Goal: Ask a question

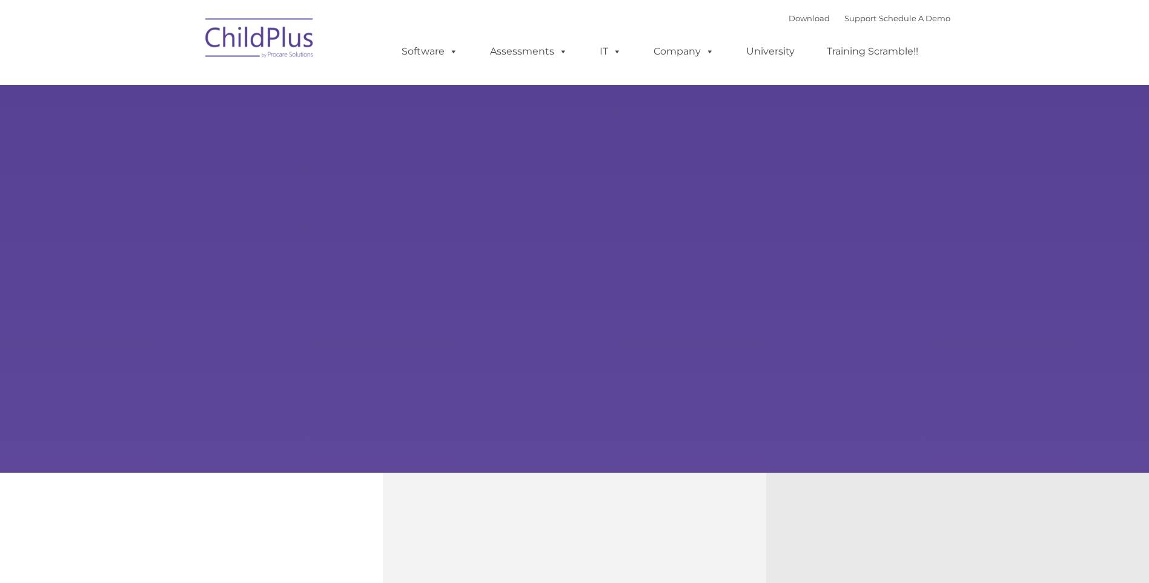
type input ""
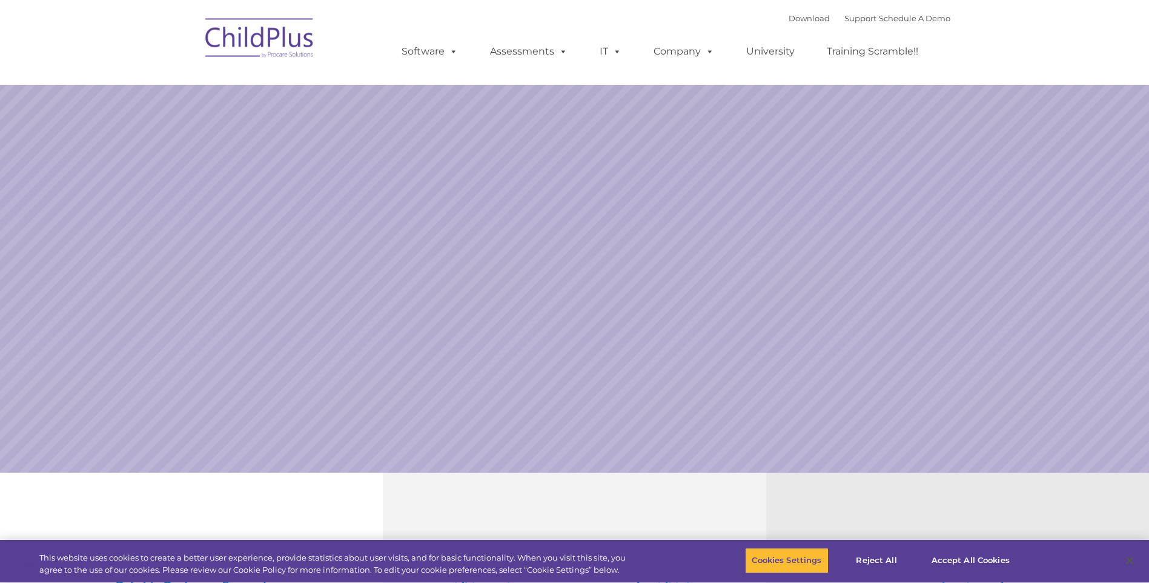
select select "MEDIUM"
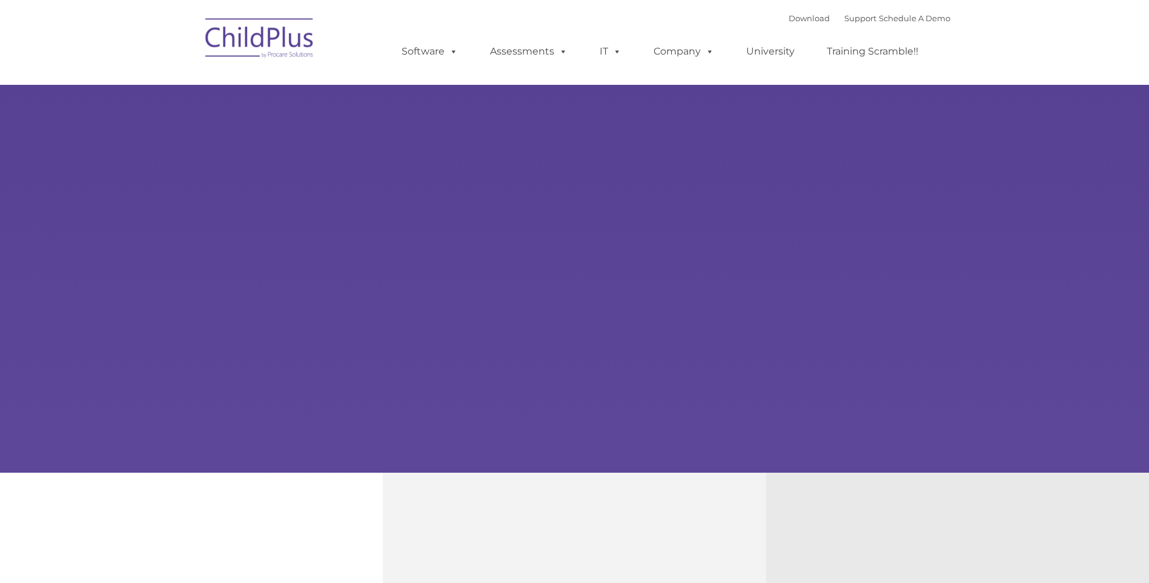
type input ""
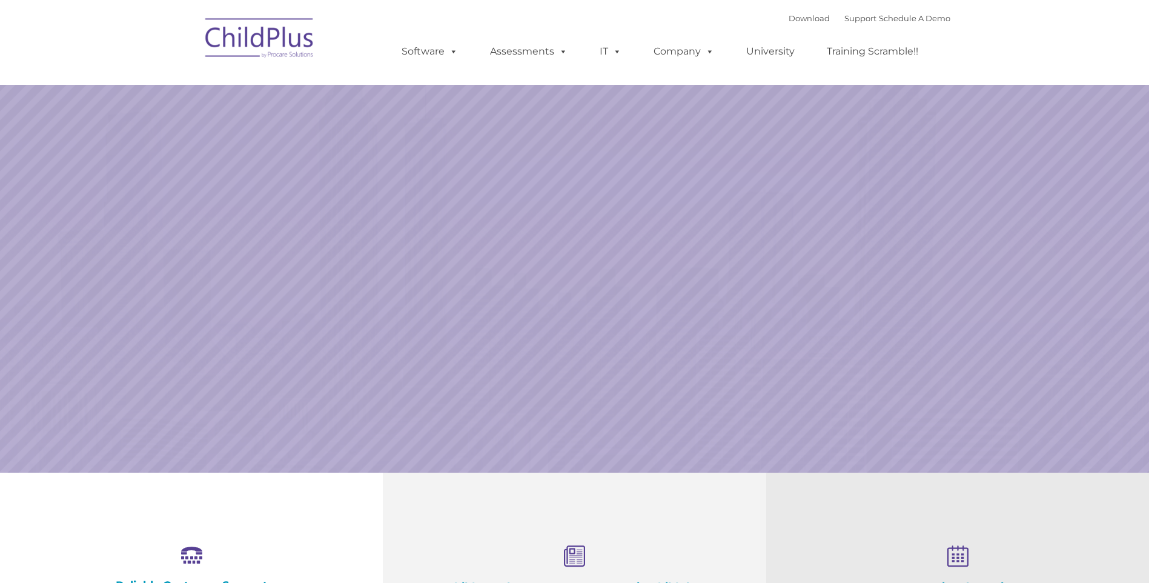
select select "MEDIUM"
